Goal: Check status: Check status

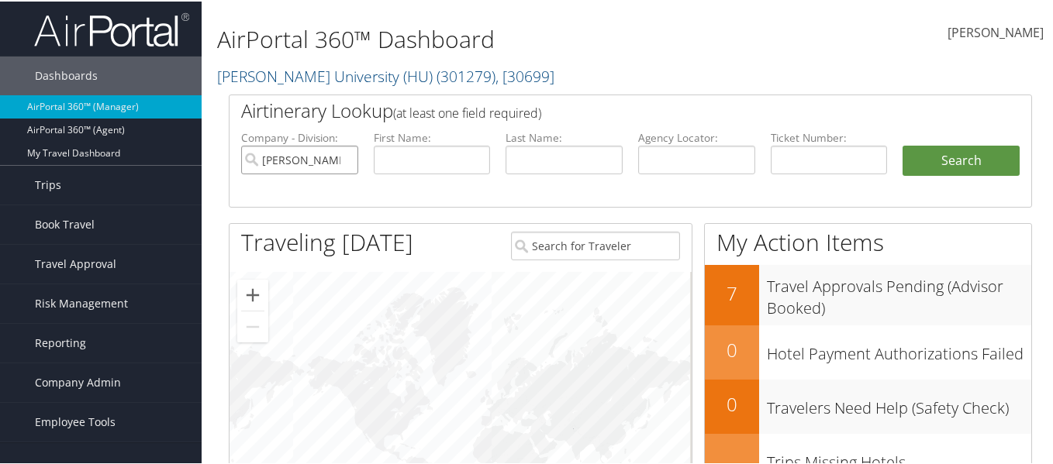
click at [343, 158] on input "[PERSON_NAME] University (HU)" at bounding box center [299, 158] width 117 height 29
click at [322, 161] on input "search" at bounding box center [299, 158] width 117 height 29
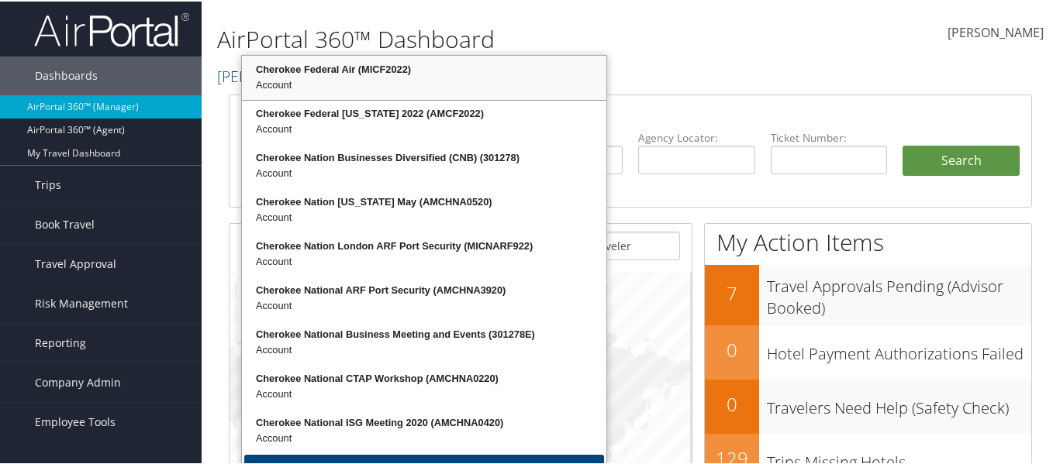
click at [296, 67] on div "Cherokee Federal Air (MICF2022)" at bounding box center [424, 68] width 360 height 16
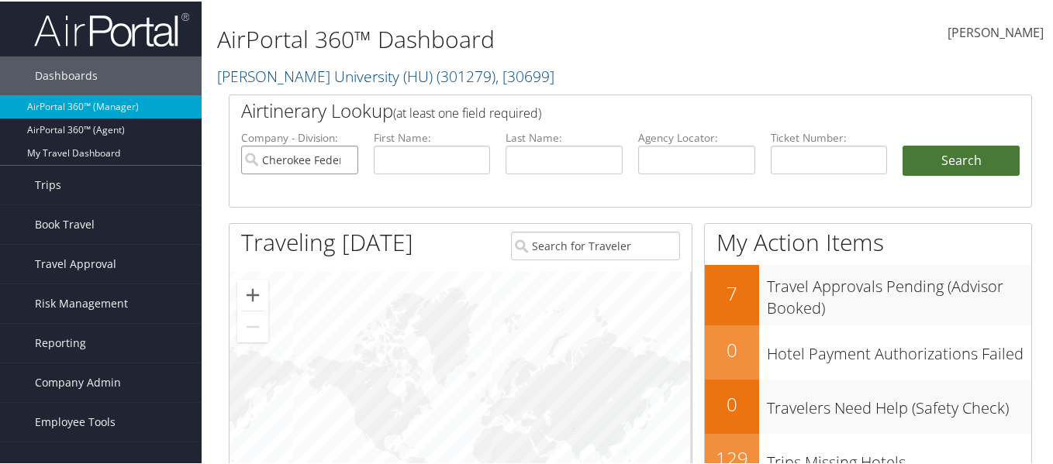
type input "Cherokee Federal Air"
click at [948, 163] on button "Search" at bounding box center [960, 159] width 117 height 31
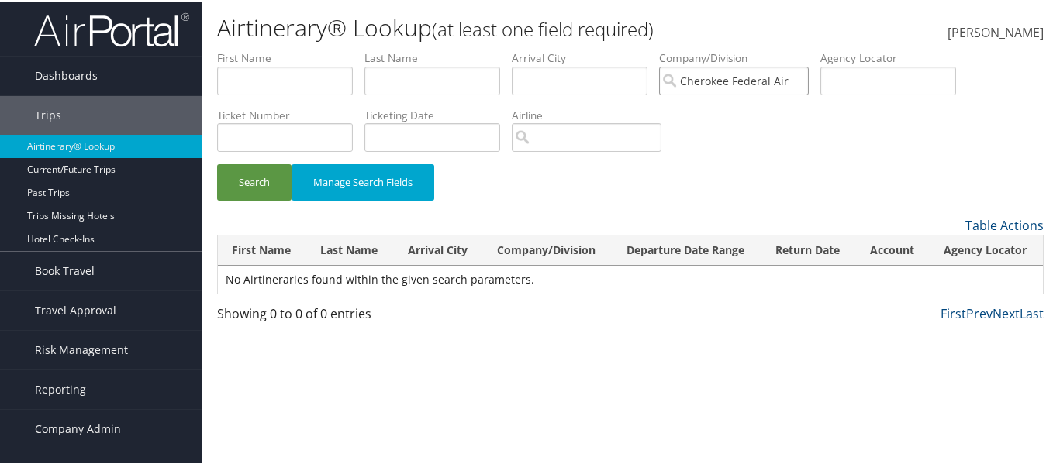
click at [802, 84] on input "Cherokee Federal Air" at bounding box center [734, 79] width 150 height 29
type input "c"
